Goal: Transaction & Acquisition: Book appointment/travel/reservation

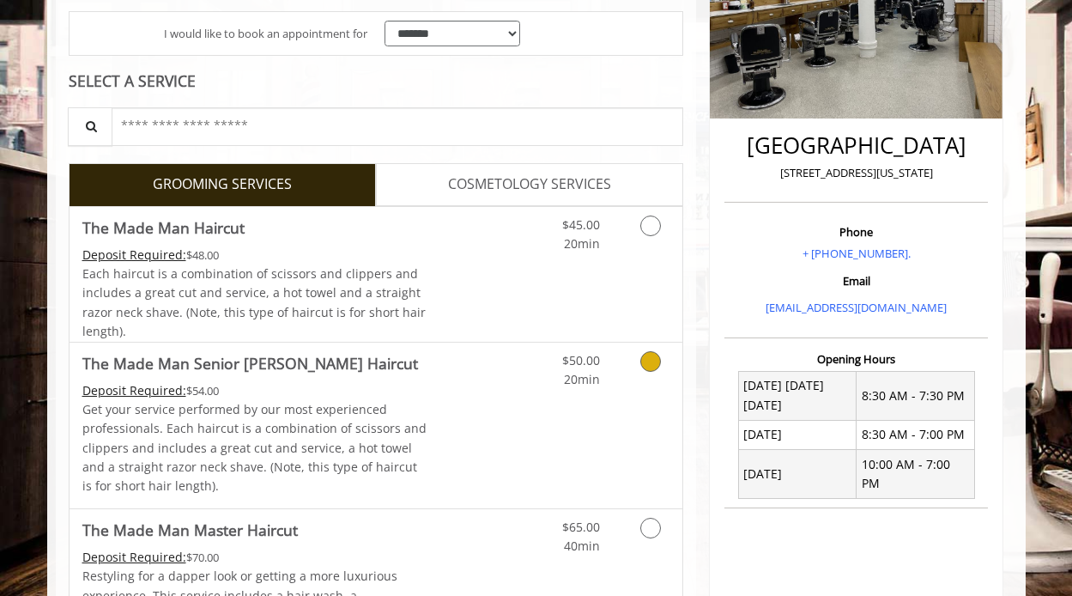
scroll to position [328, 0]
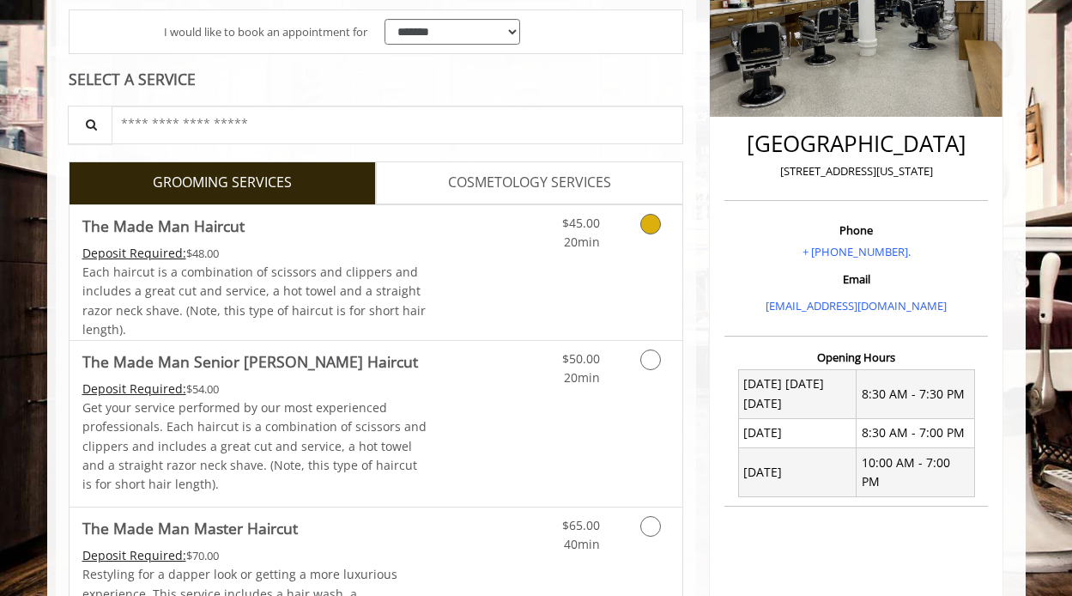
click at [647, 229] on icon "Grooming services" at bounding box center [651, 224] width 21 height 21
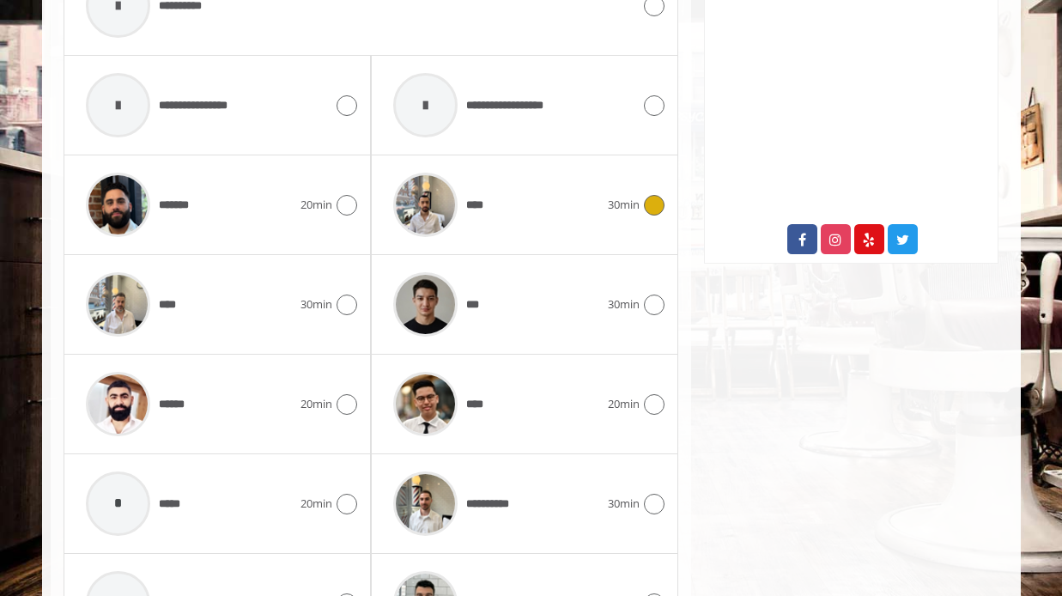
scroll to position [853, 0]
click at [349, 391] on div "****** 20min" at bounding box center [217, 403] width 280 height 82
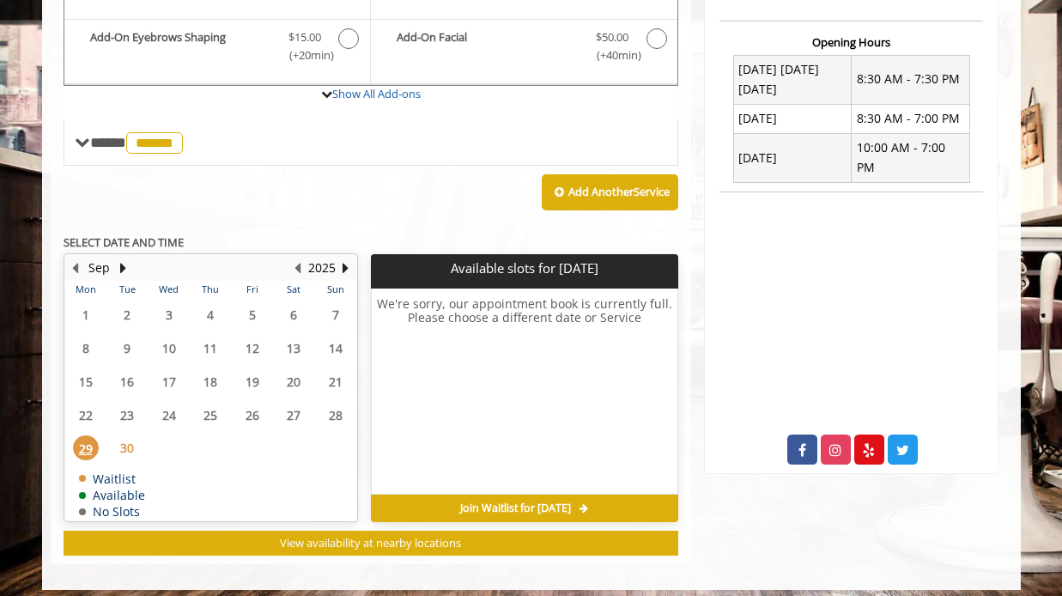
scroll to position [653, 0]
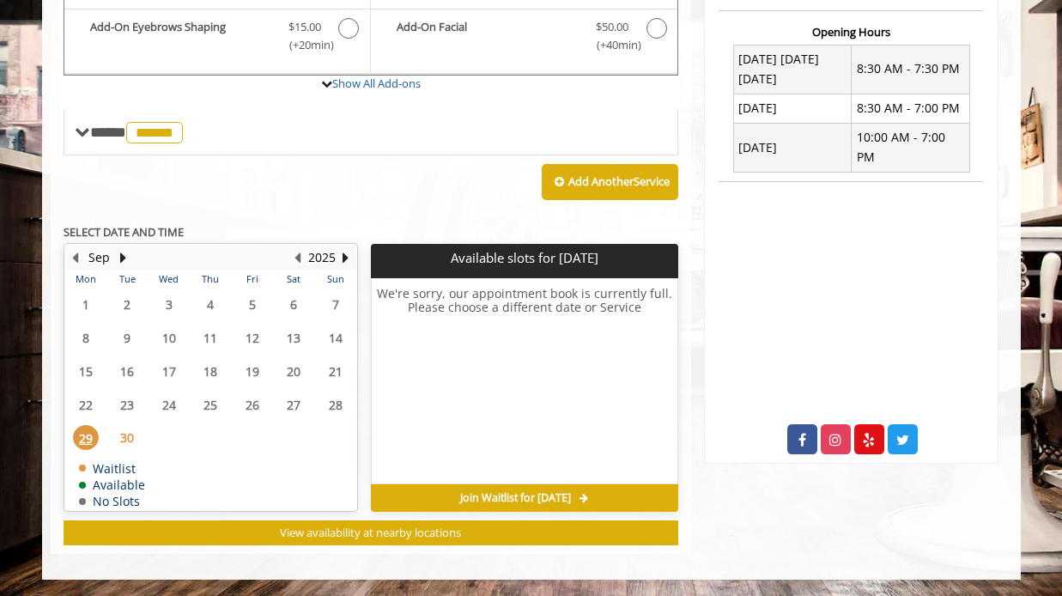
click at [131, 438] on span "30" at bounding box center [127, 437] width 26 height 25
click at [124, 252] on button "Next Month" at bounding box center [124, 257] width 14 height 19
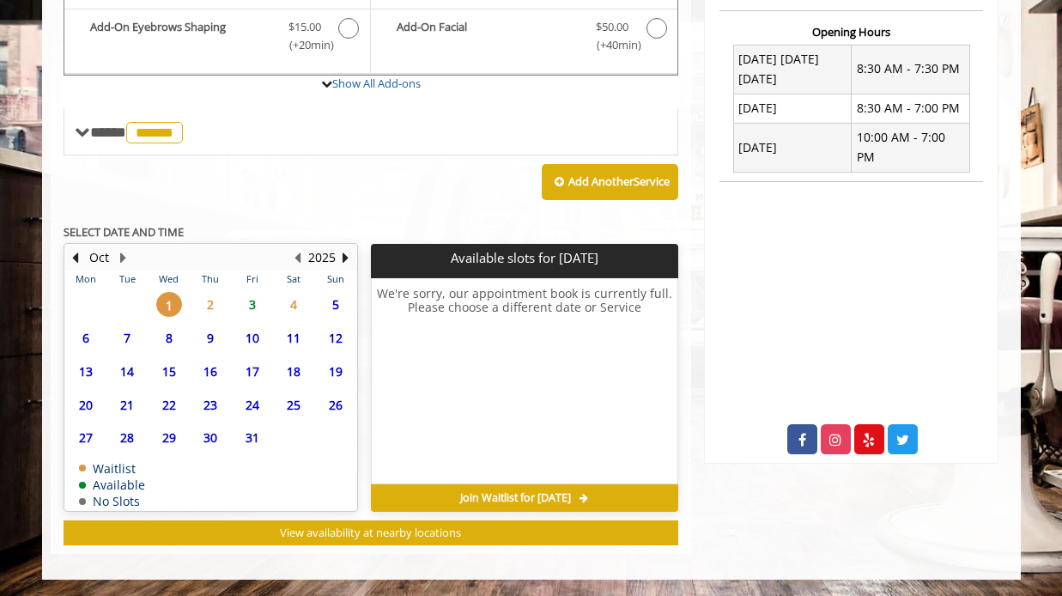
click at [201, 303] on span "2" at bounding box center [210, 304] width 26 height 25
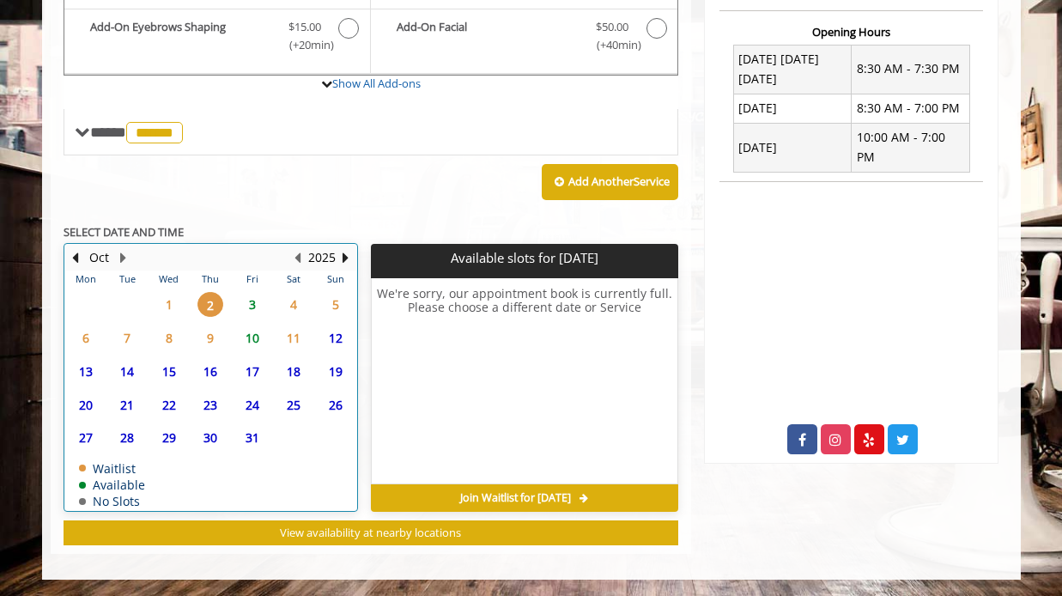
click at [238, 303] on div "3" at bounding box center [251, 304] width 34 height 25
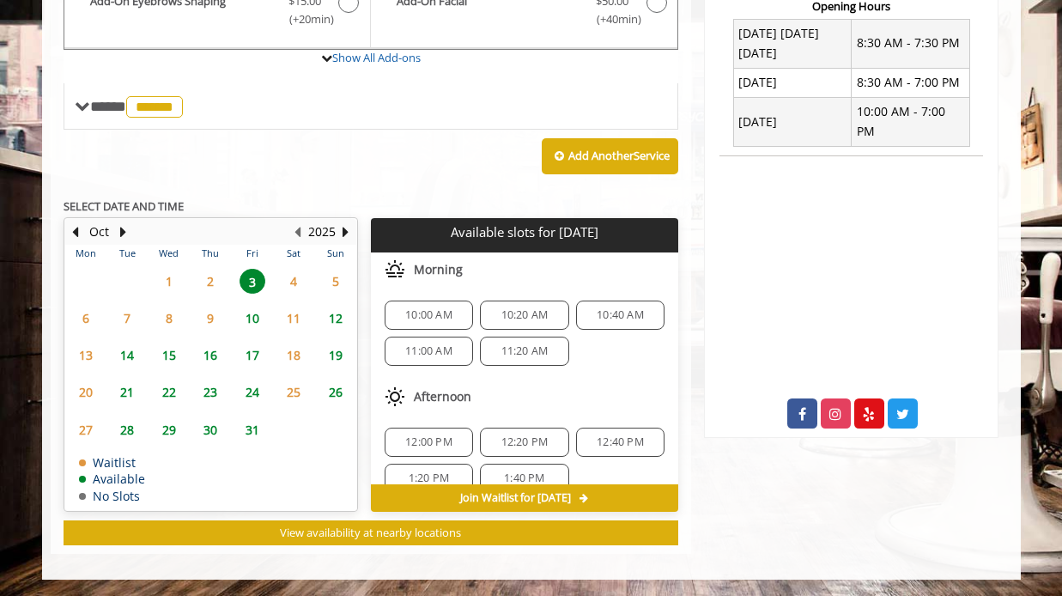
scroll to position [2, 0]
click at [72, 227] on button "Previous Month" at bounding box center [76, 231] width 14 height 19
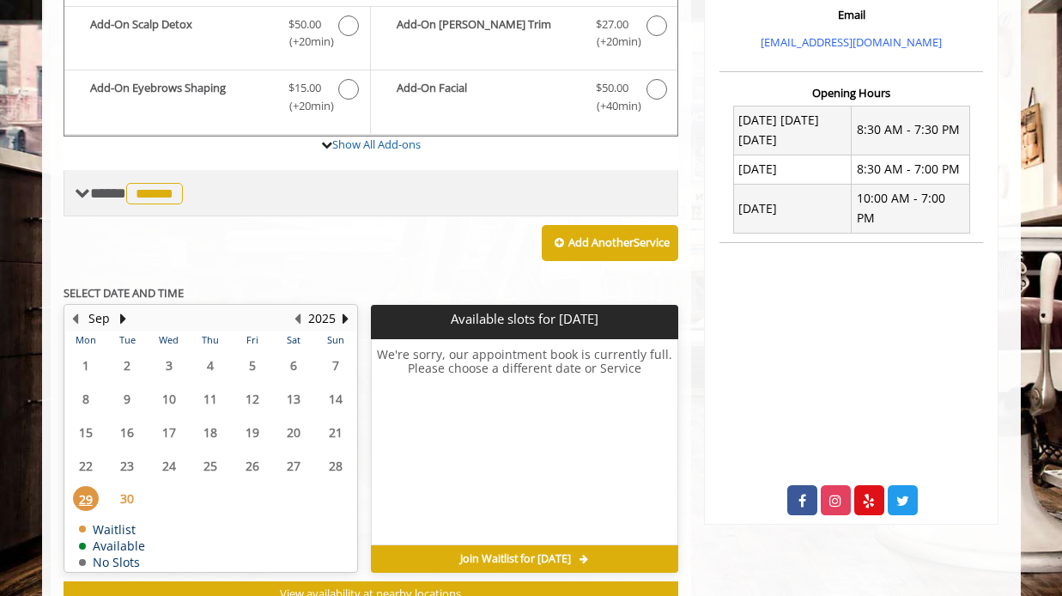
scroll to position [569, 0]
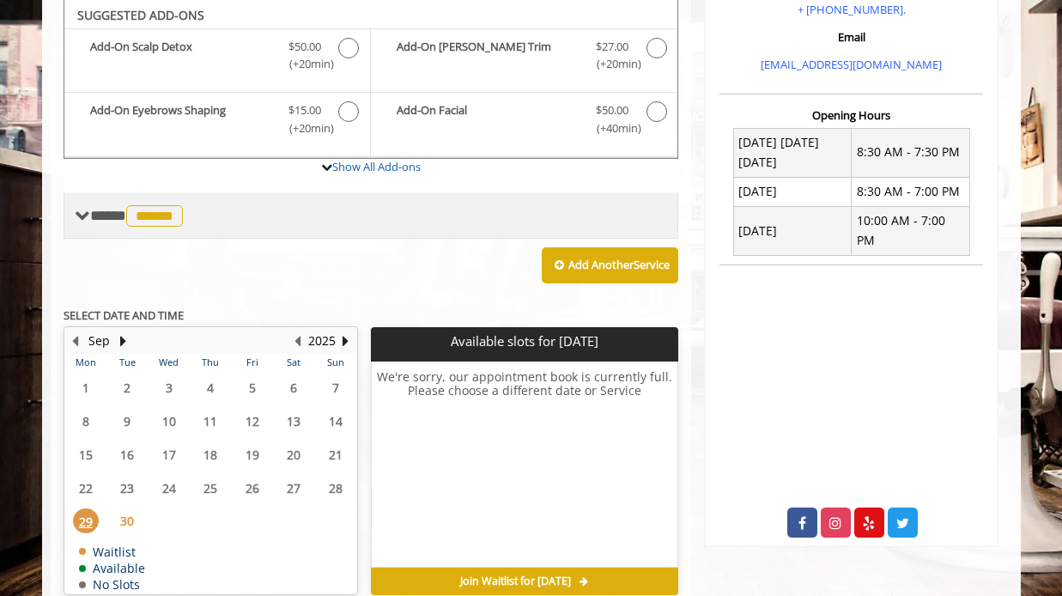
click at [103, 214] on span "**** ****** ********" at bounding box center [138, 215] width 97 height 15
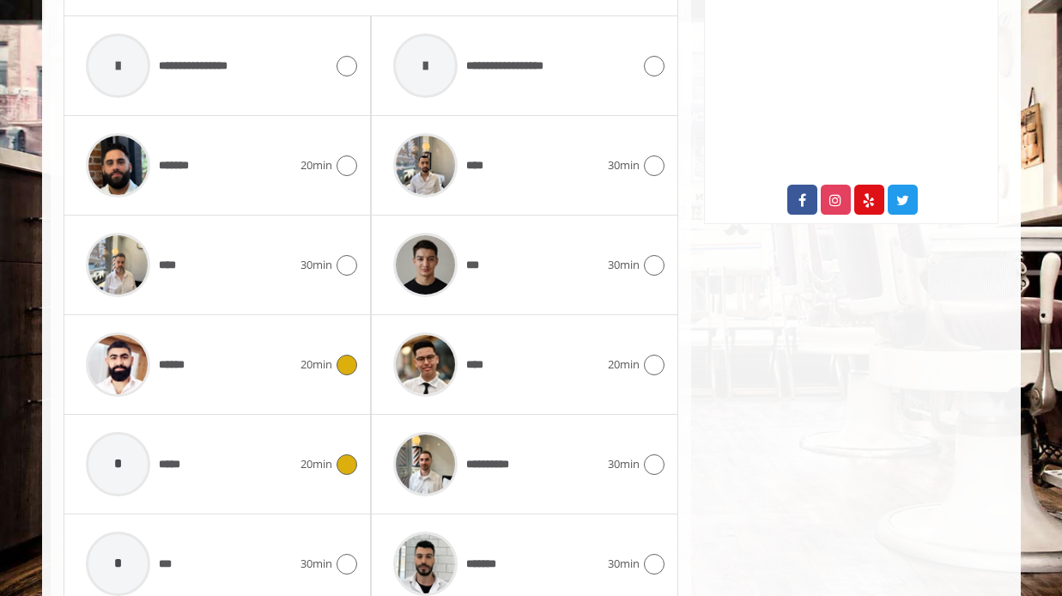
scroll to position [931, 0]
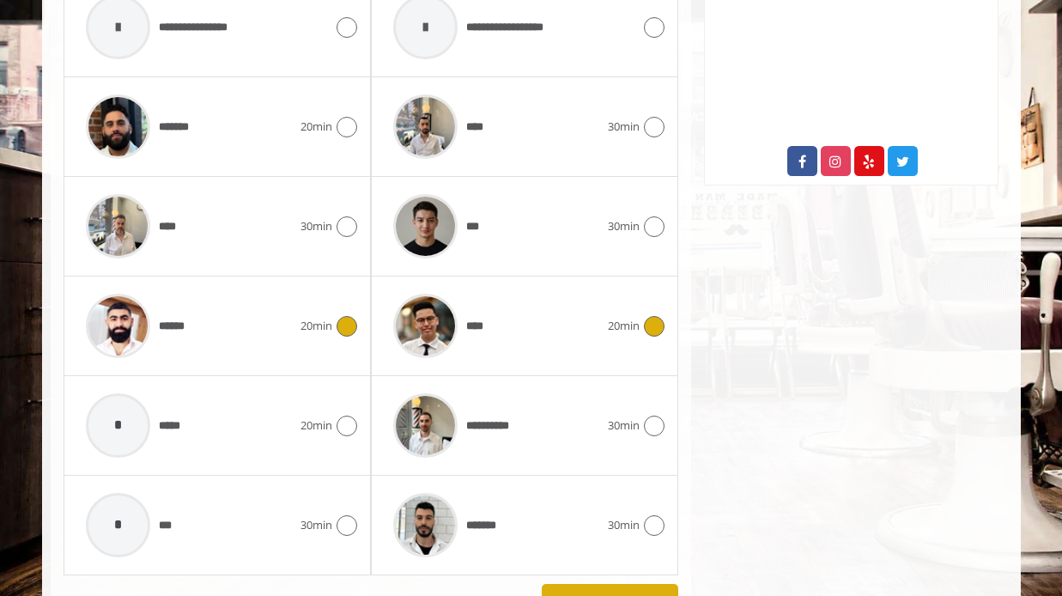
click at [612, 327] on span "20min" at bounding box center [624, 326] width 32 height 18
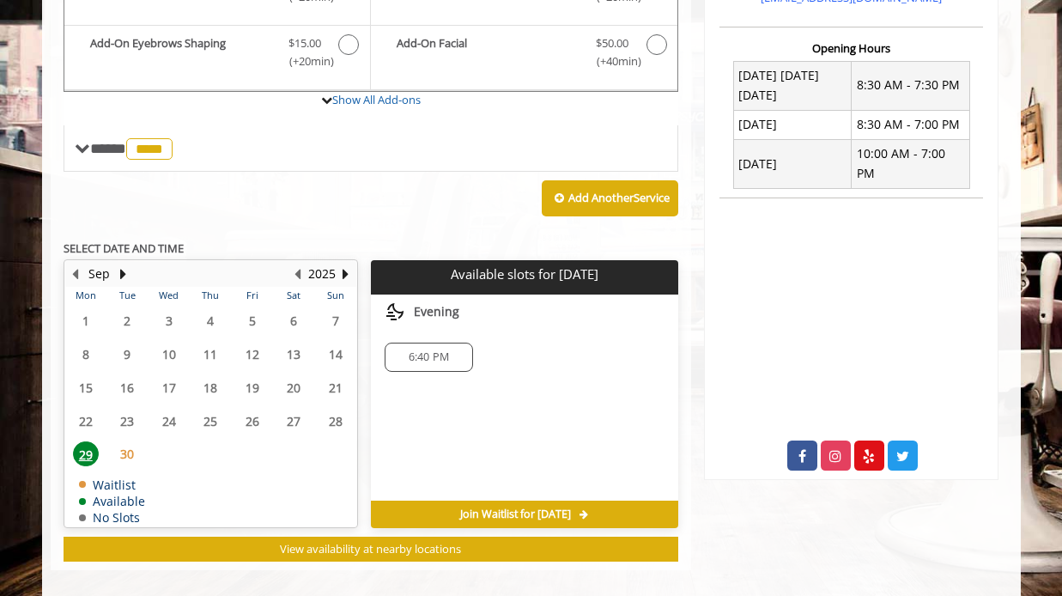
scroll to position [653, 0]
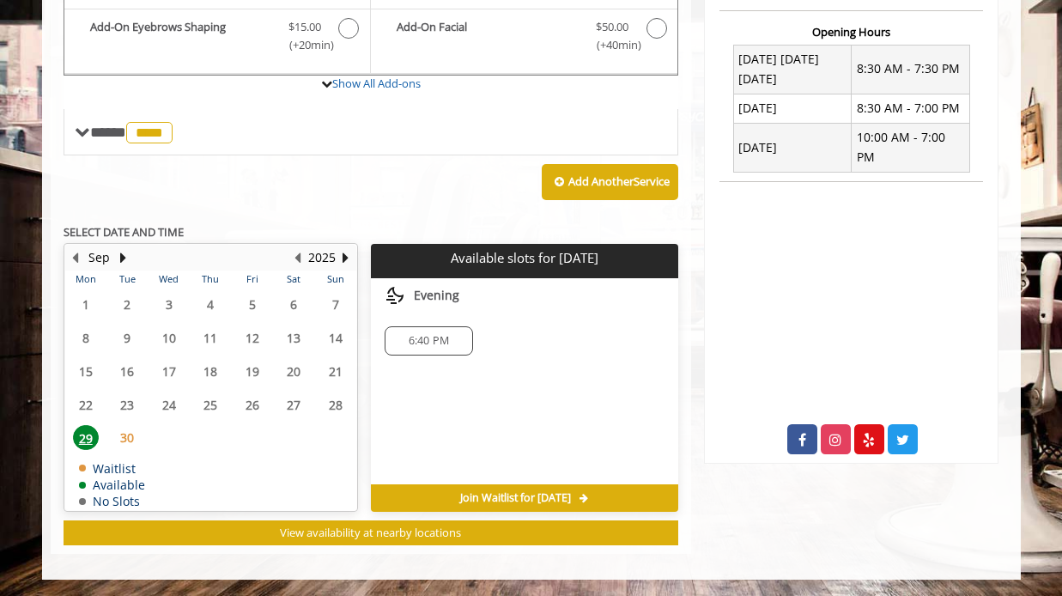
click at [78, 439] on span "29" at bounding box center [86, 437] width 26 height 25
click at [125, 434] on span "30" at bounding box center [127, 437] width 26 height 25
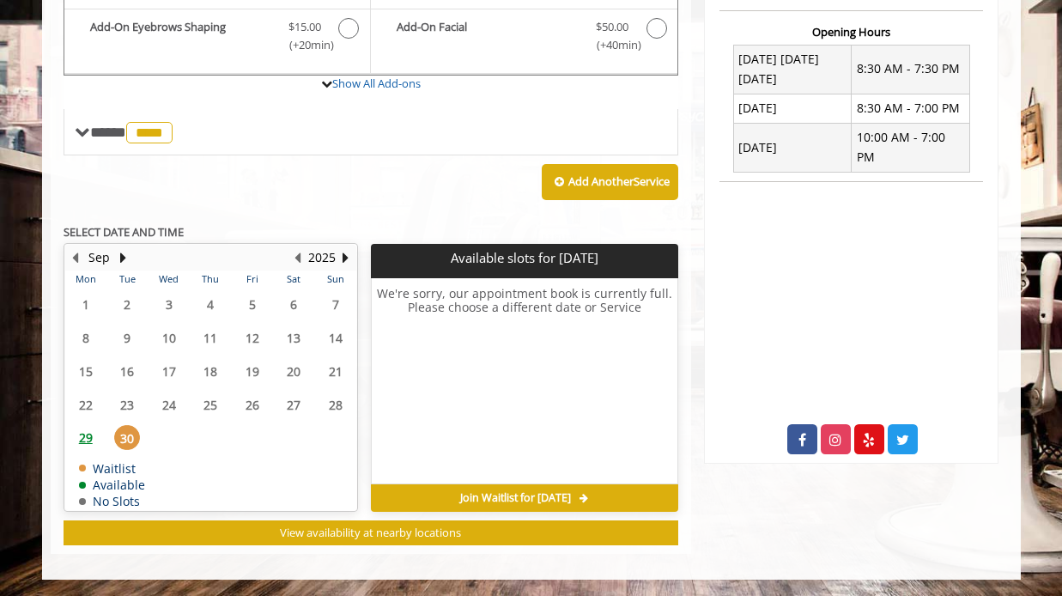
click at [88, 436] on span "29" at bounding box center [86, 437] width 26 height 25
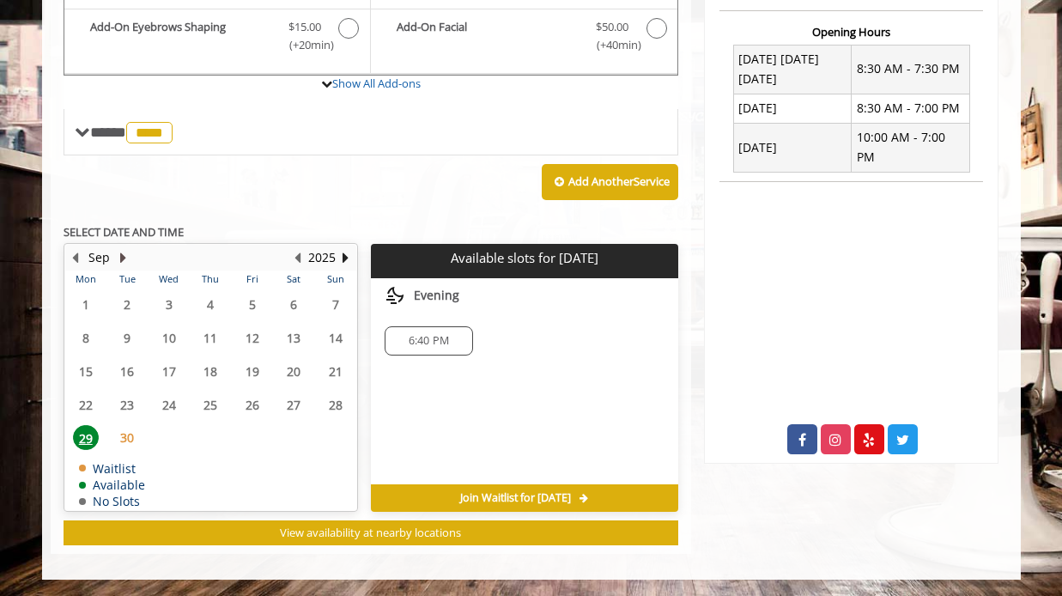
click at [125, 252] on button "Next Month" at bounding box center [124, 257] width 14 height 19
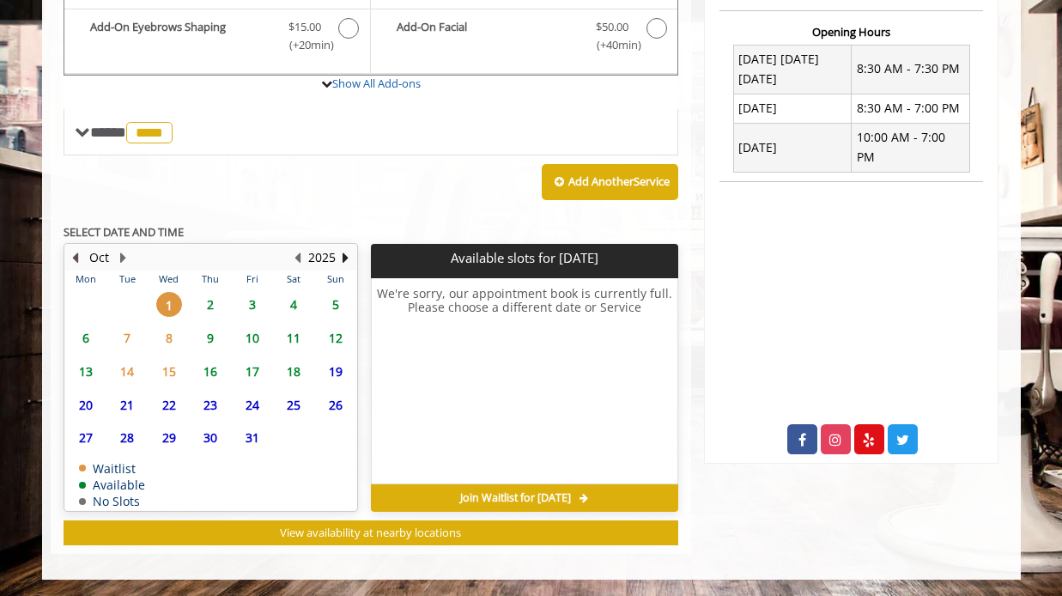
click at [71, 256] on button "Previous Month" at bounding box center [76, 257] width 14 height 19
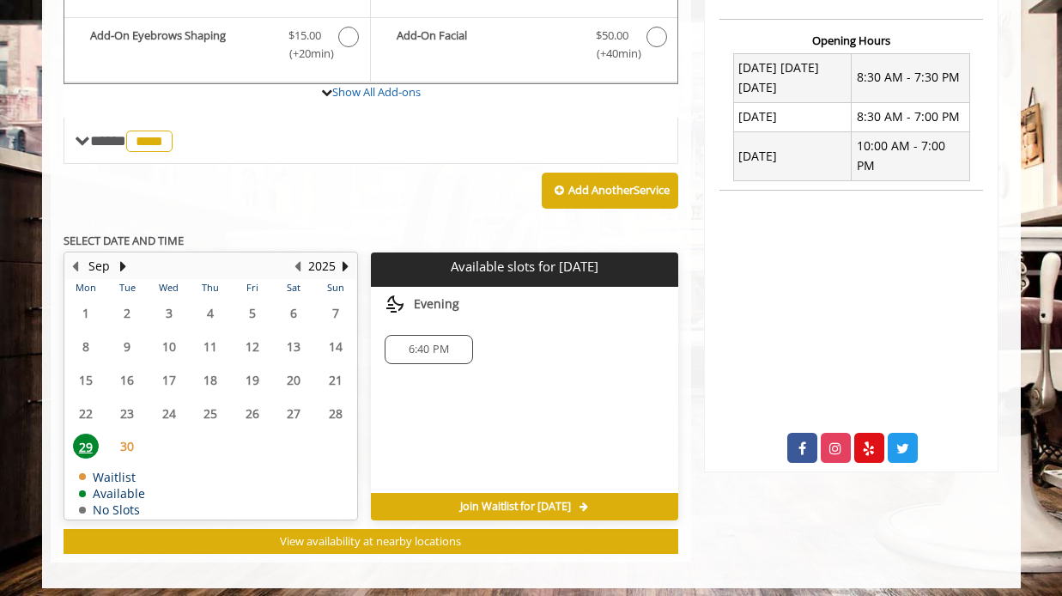
scroll to position [649, 0]
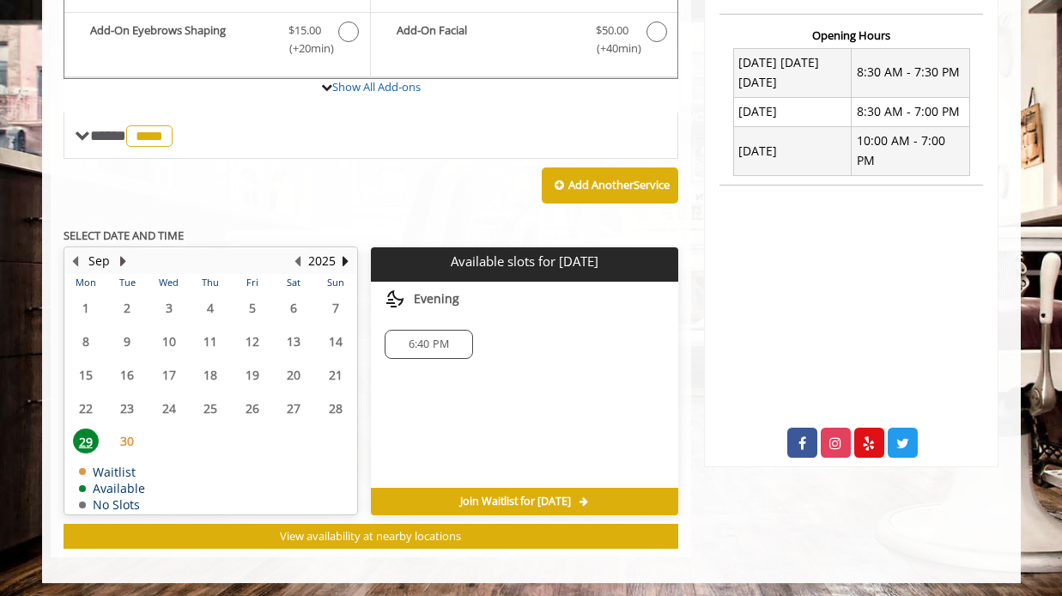
click at [125, 258] on button "Next Month" at bounding box center [124, 261] width 14 height 19
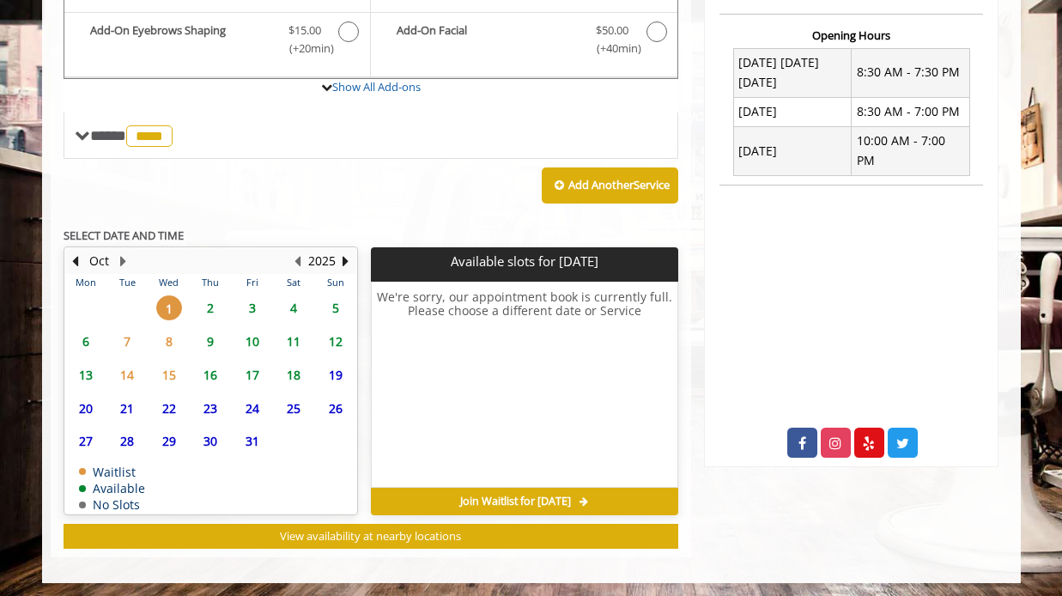
click at [216, 308] on span "2" at bounding box center [210, 307] width 26 height 25
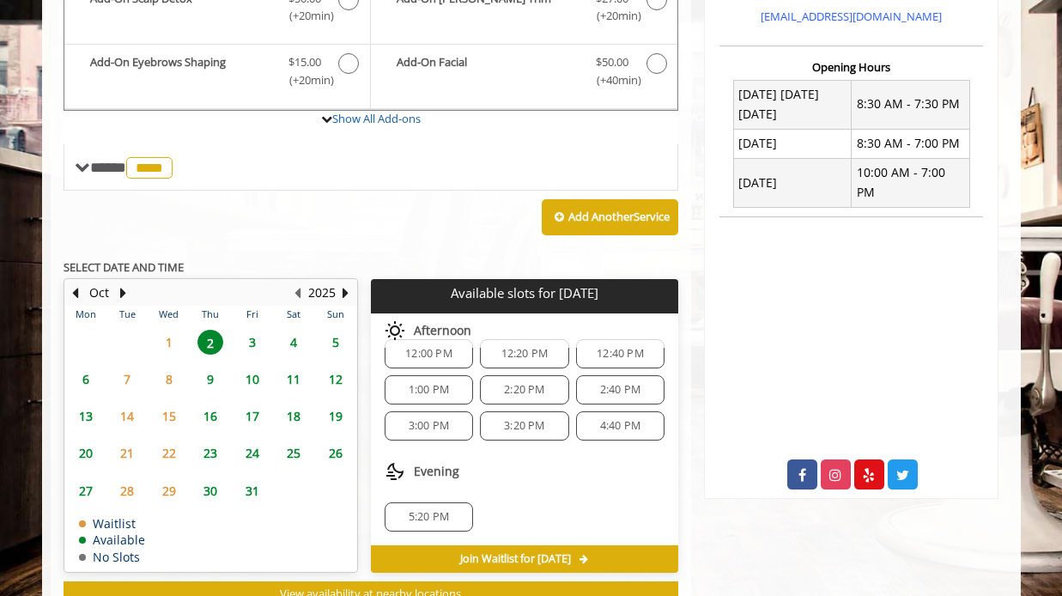
scroll to position [619, 0]
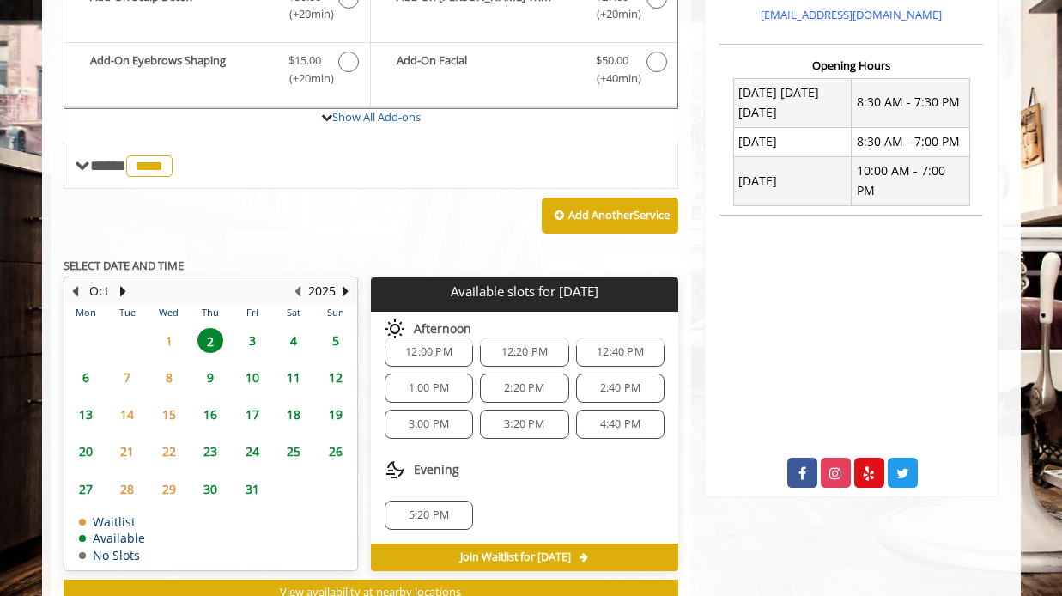
click at [80, 285] on button "Previous Month" at bounding box center [76, 291] width 14 height 19
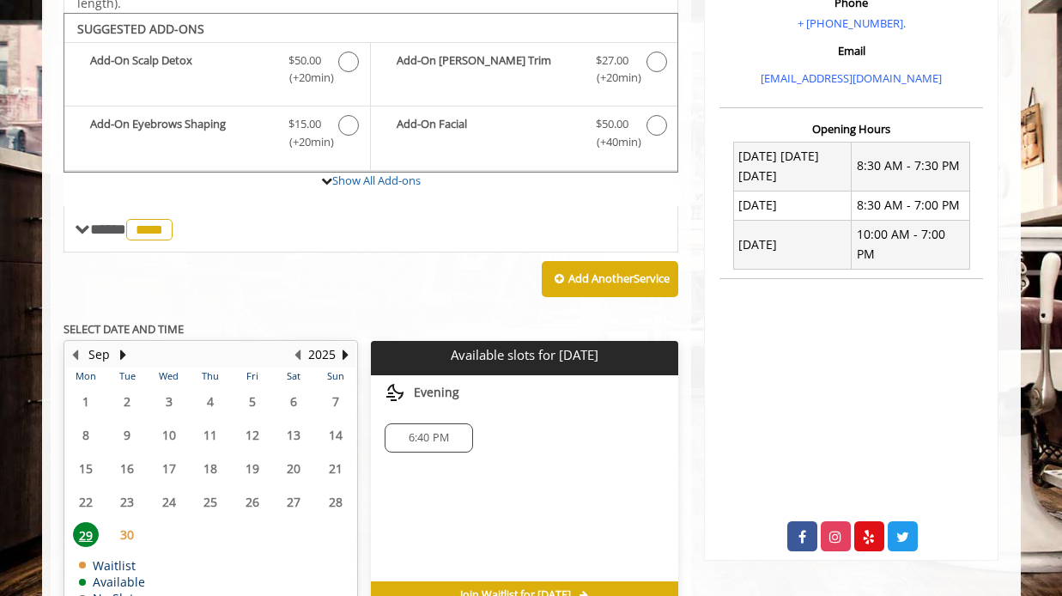
scroll to position [558, 0]
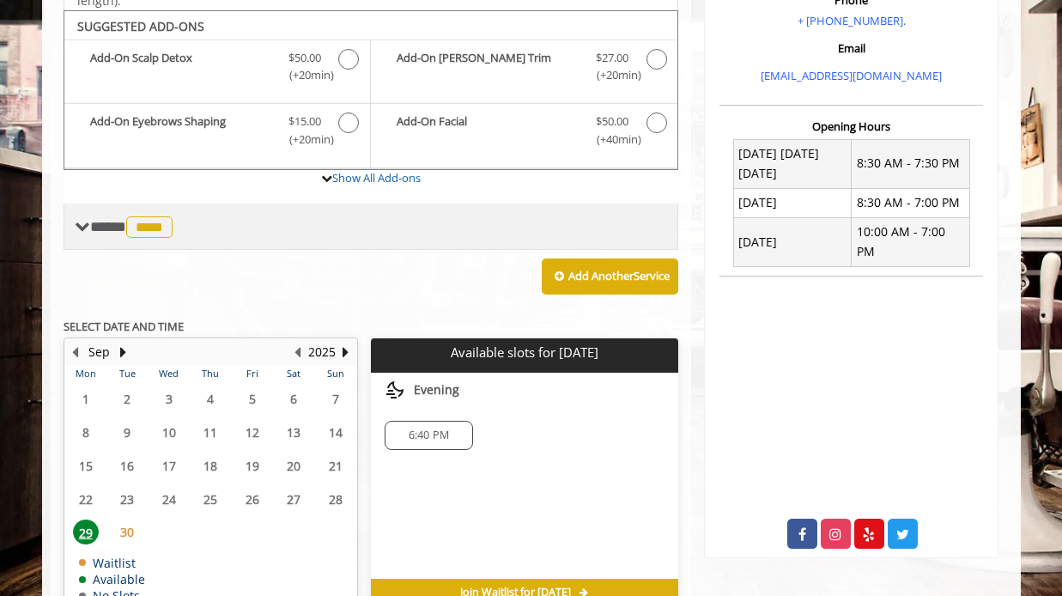
click at [109, 221] on span "**** **** ********" at bounding box center [133, 226] width 87 height 15
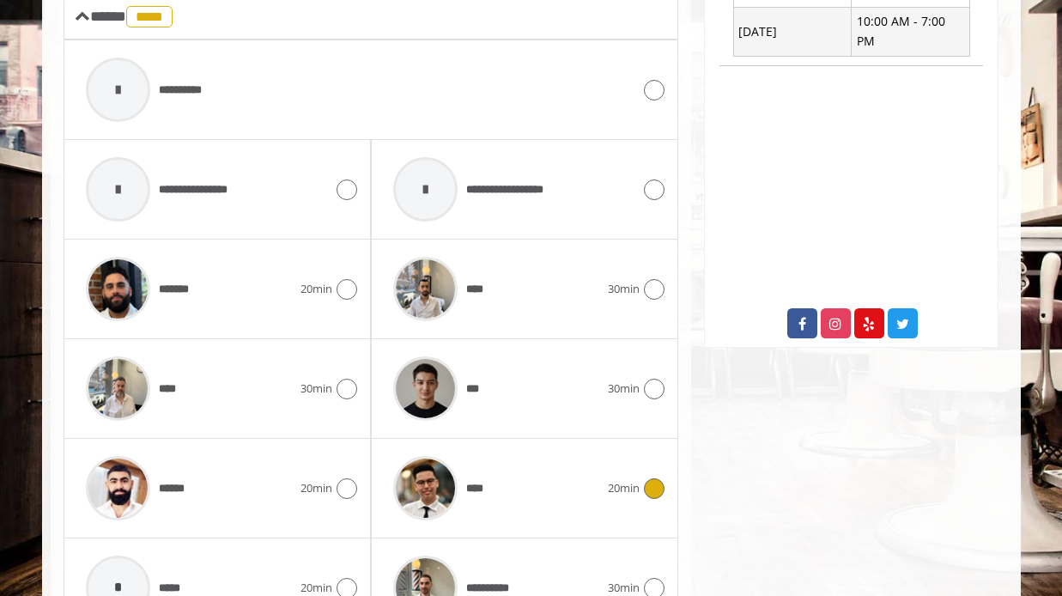
scroll to position [910, 0]
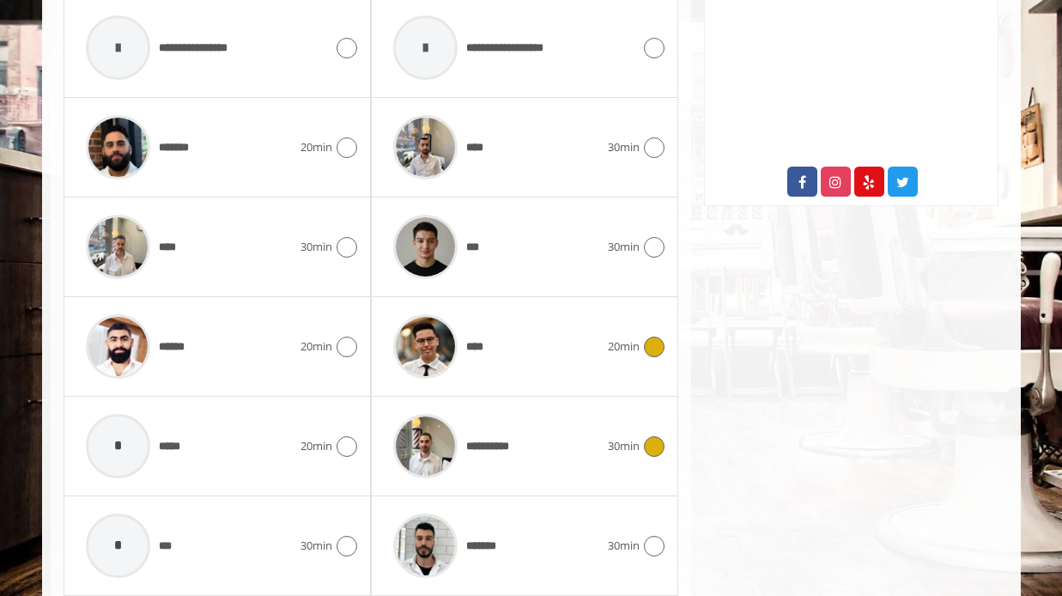
click at [570, 449] on div "**********" at bounding box center [496, 446] width 223 height 82
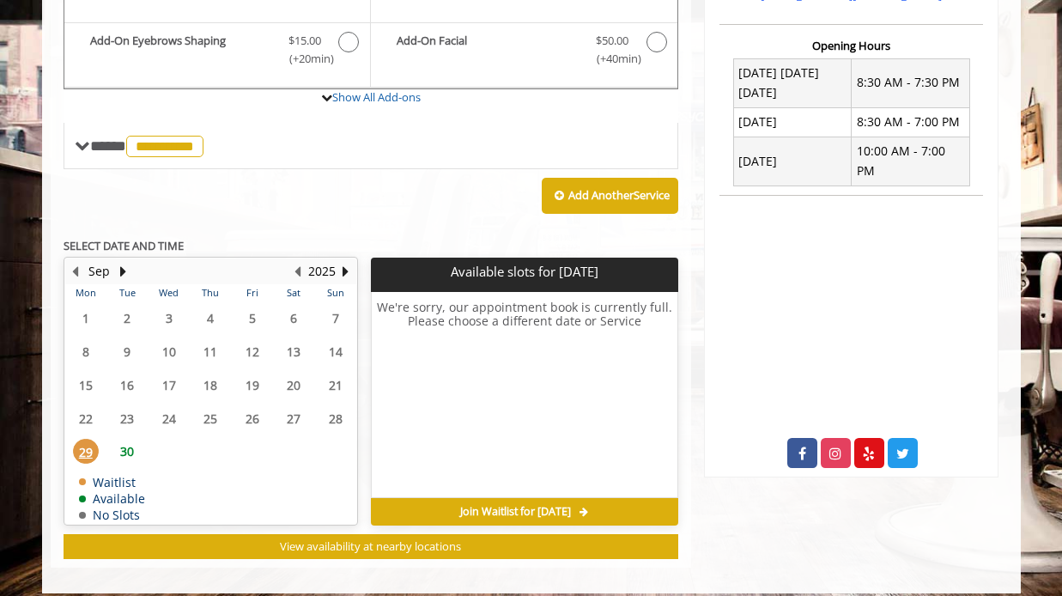
scroll to position [640, 0]
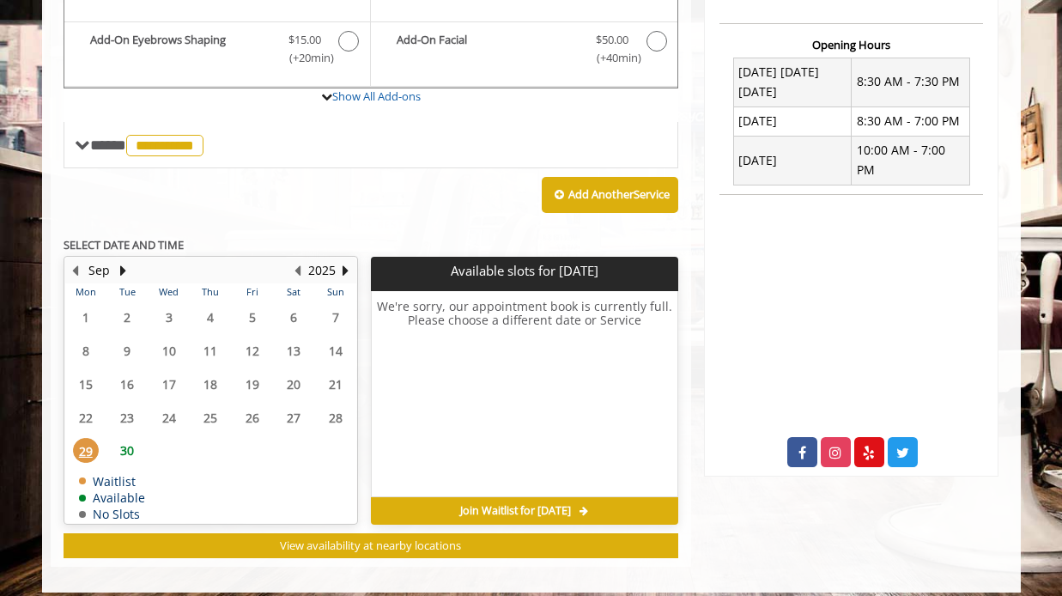
click at [121, 449] on span "30" at bounding box center [127, 450] width 26 height 25
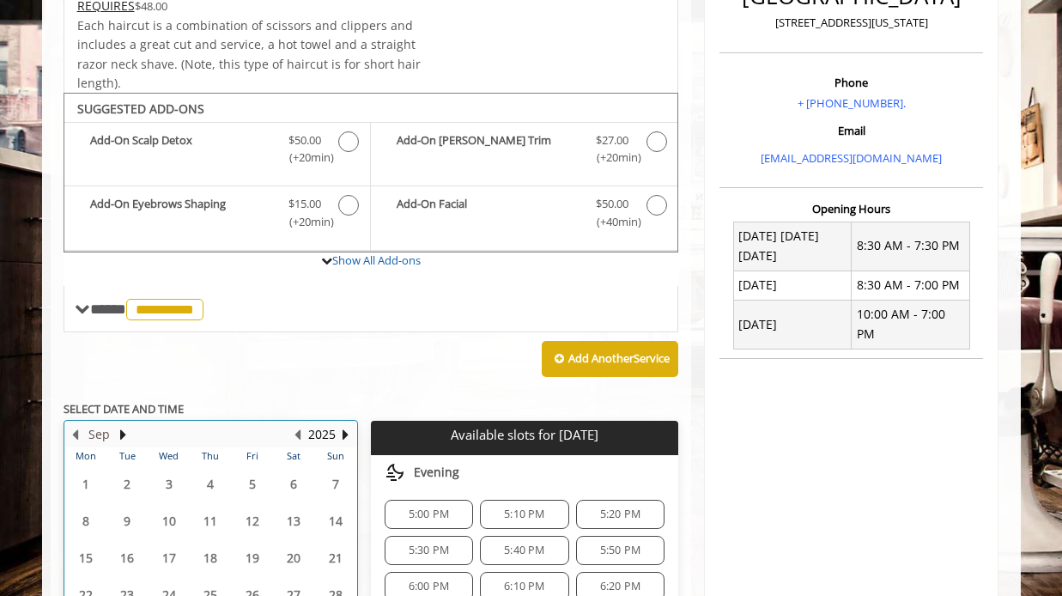
scroll to position [453, 0]
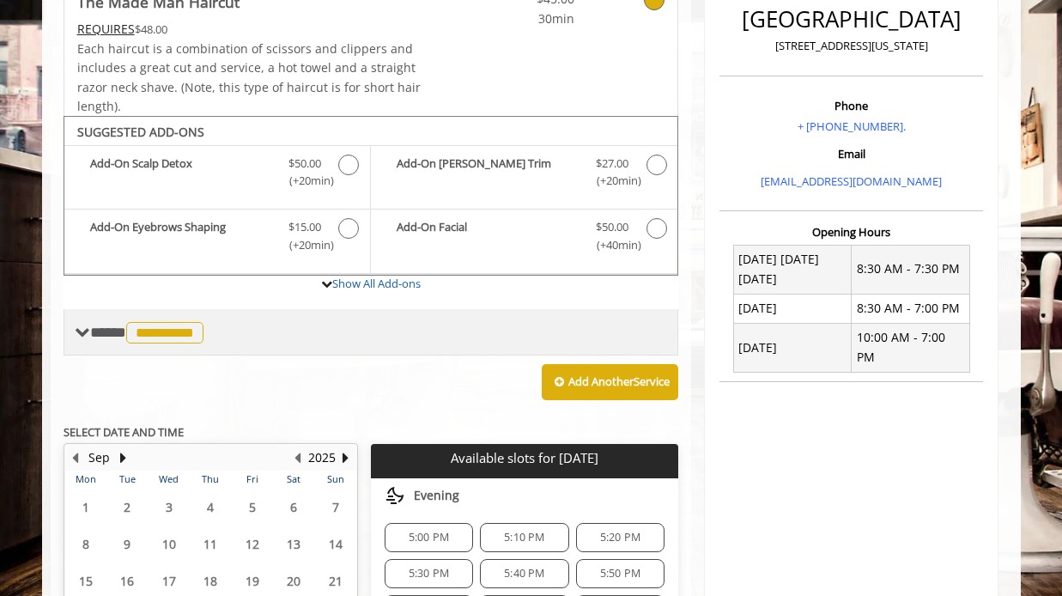
click at [103, 331] on span "**********" at bounding box center [149, 332] width 118 height 15
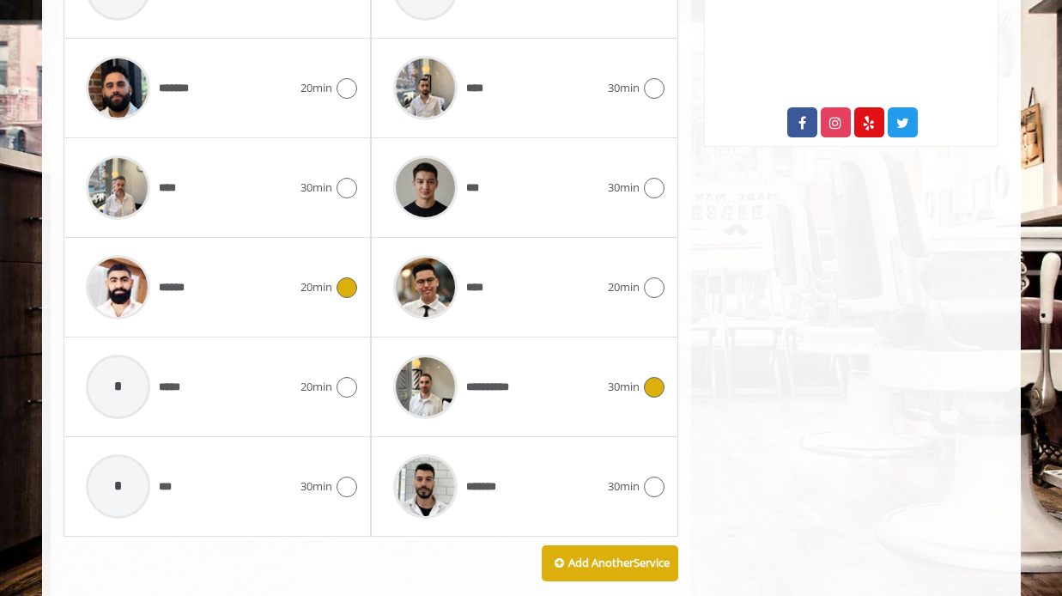
scroll to position [970, 0]
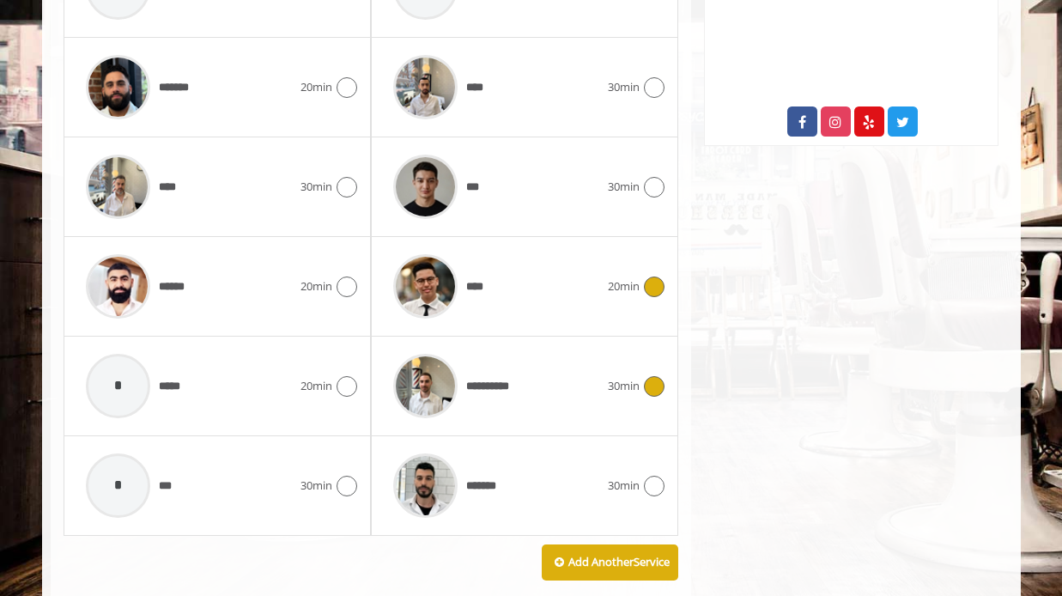
click at [660, 287] on icon at bounding box center [654, 286] width 21 height 21
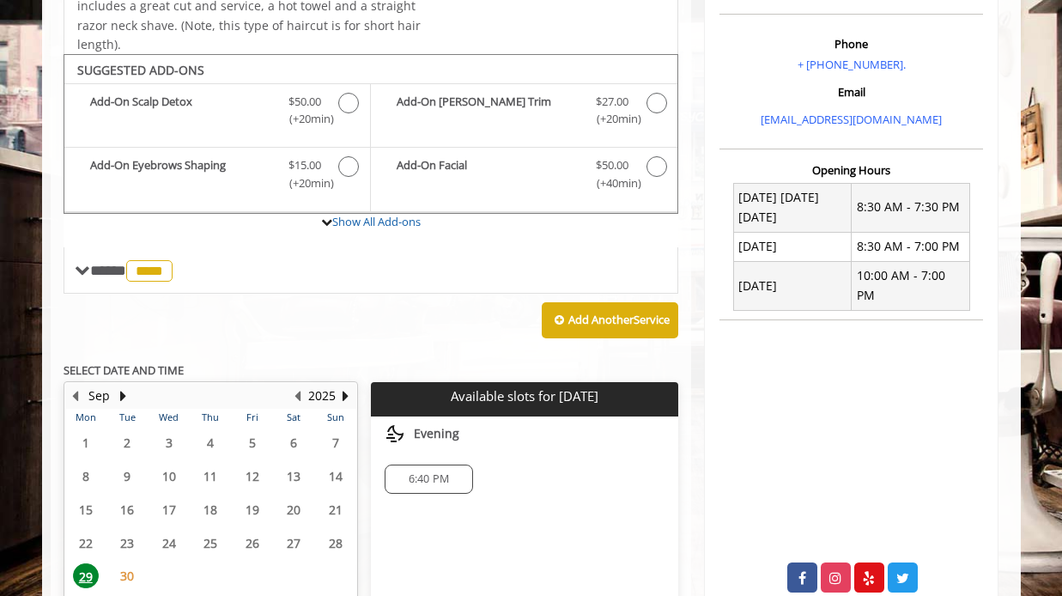
scroll to position [509, 0]
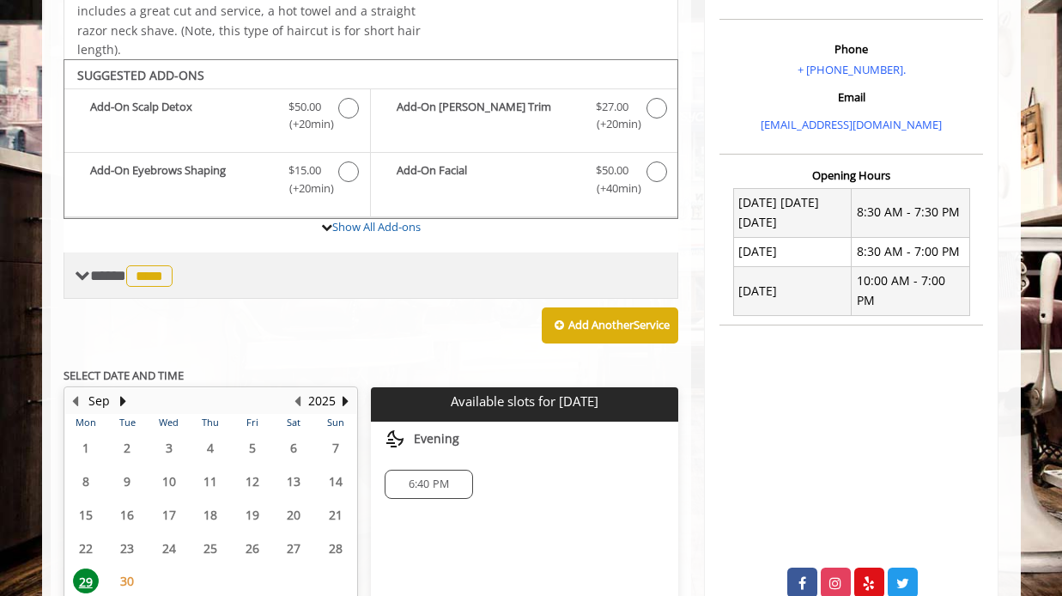
click at [167, 280] on span "****" at bounding box center [149, 275] width 46 height 21
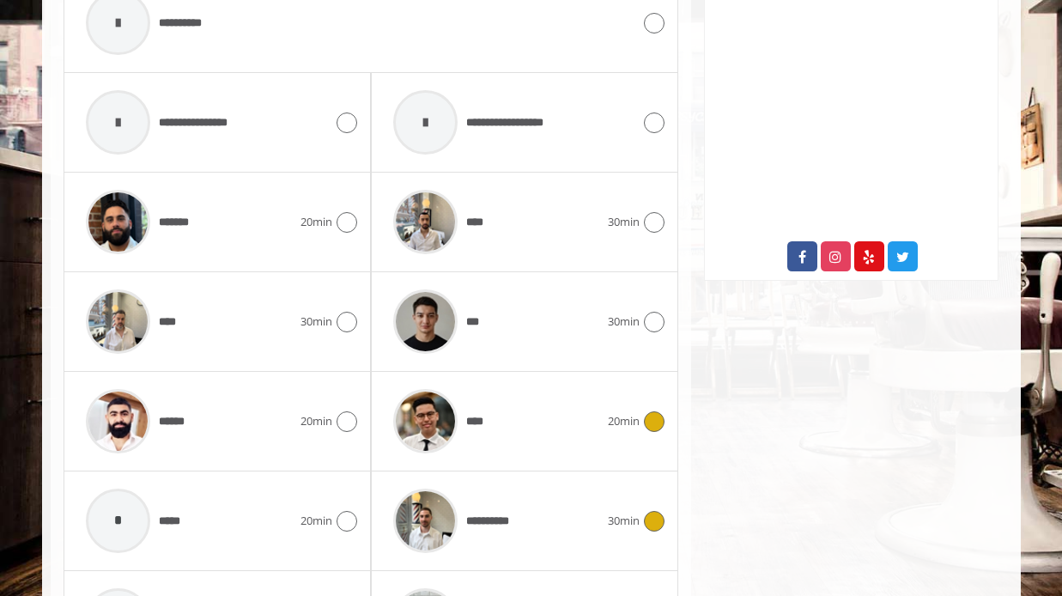
scroll to position [828, 0]
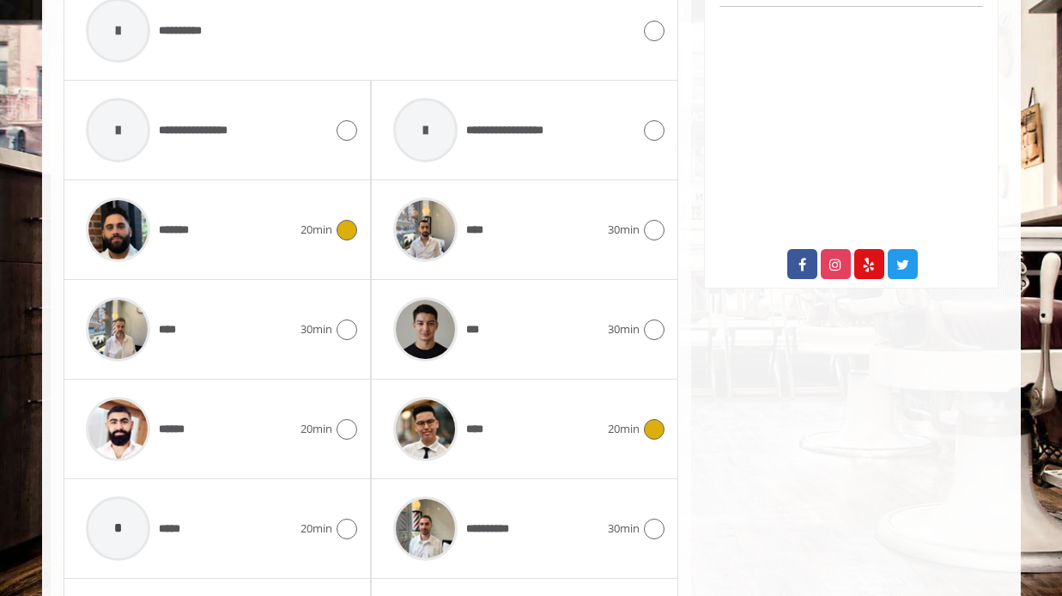
click at [316, 227] on span "20min" at bounding box center [317, 230] width 32 height 18
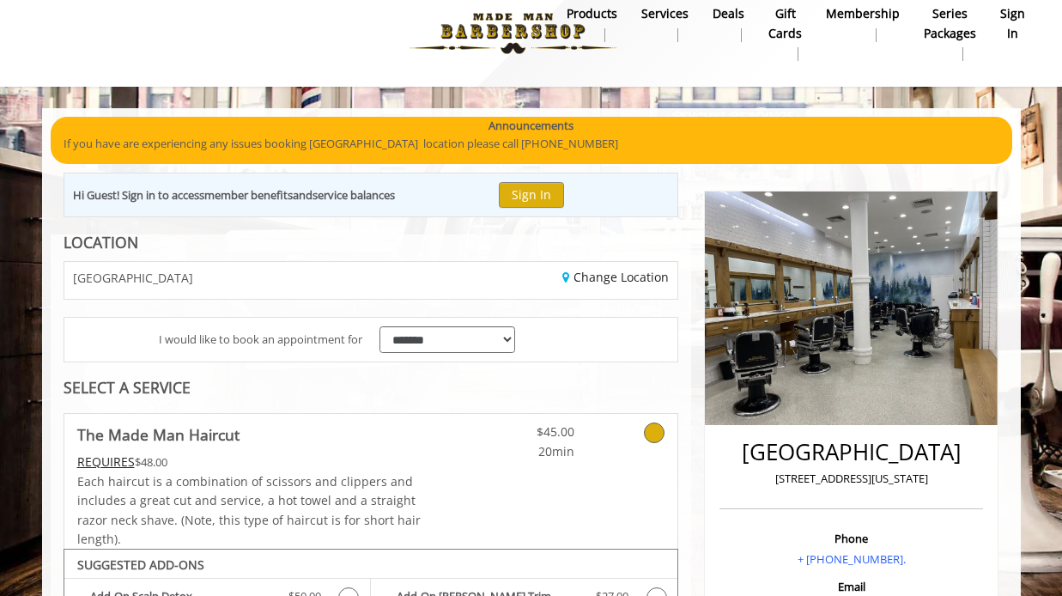
scroll to position [28, 0]
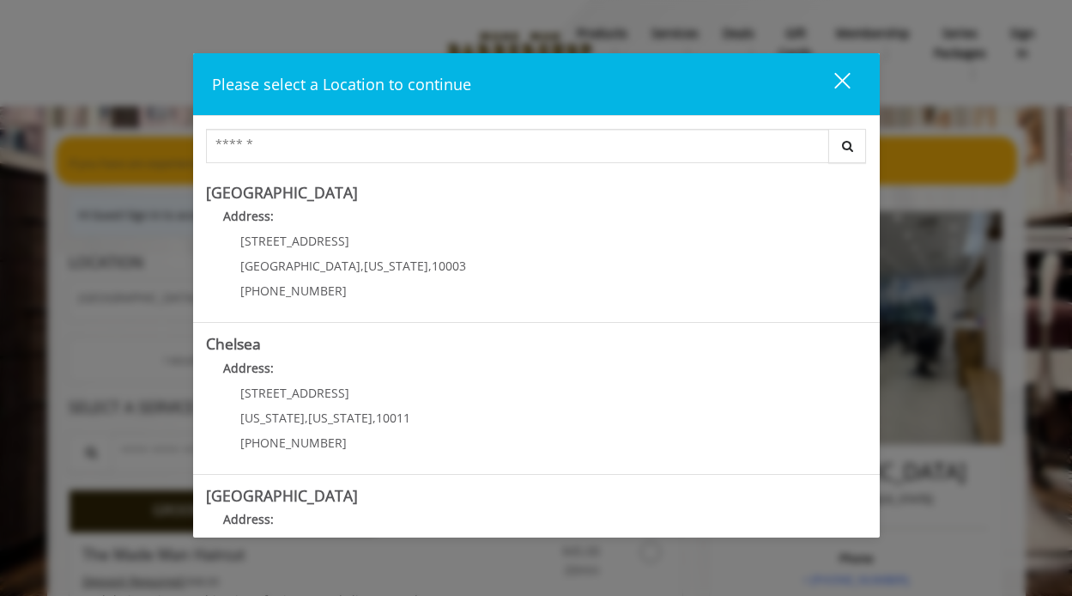
click at [842, 70] on button "close" at bounding box center [832, 83] width 58 height 35
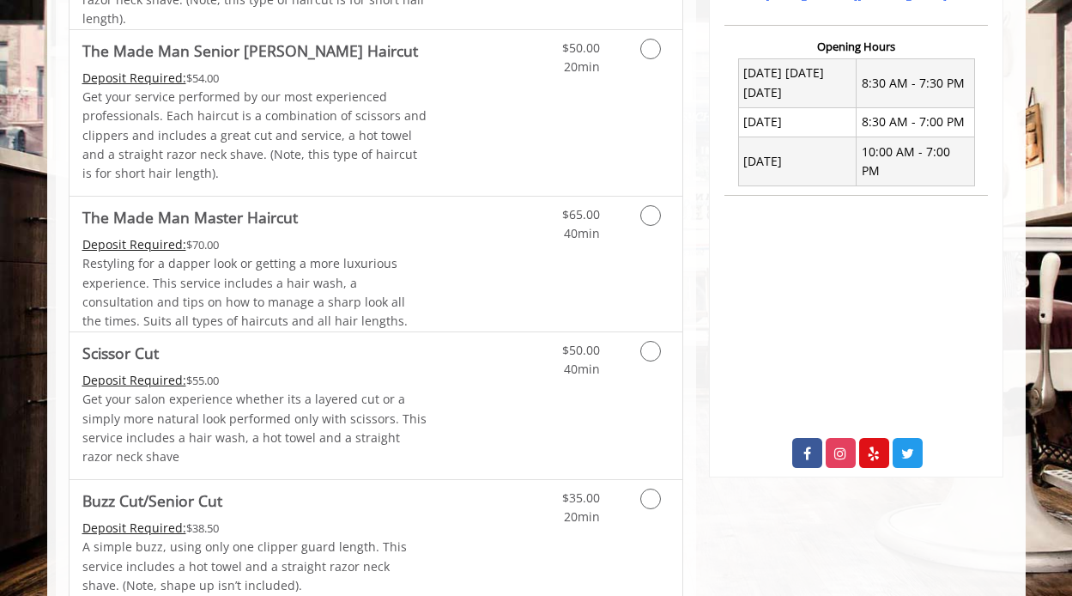
scroll to position [313, 0]
